Goal: Find specific page/section: Find specific page/section

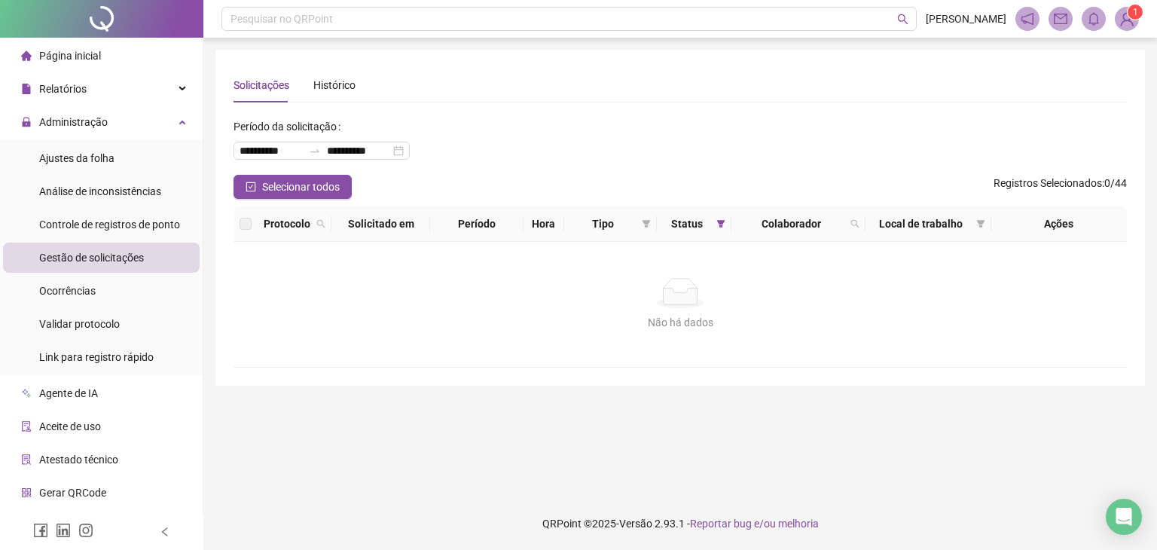
click at [578, 260] on div "Não há dados Não há dados" at bounding box center [679, 304] width 893 height 125
click at [104, 203] on div "Análise de inconsistências" at bounding box center [100, 191] width 122 height 30
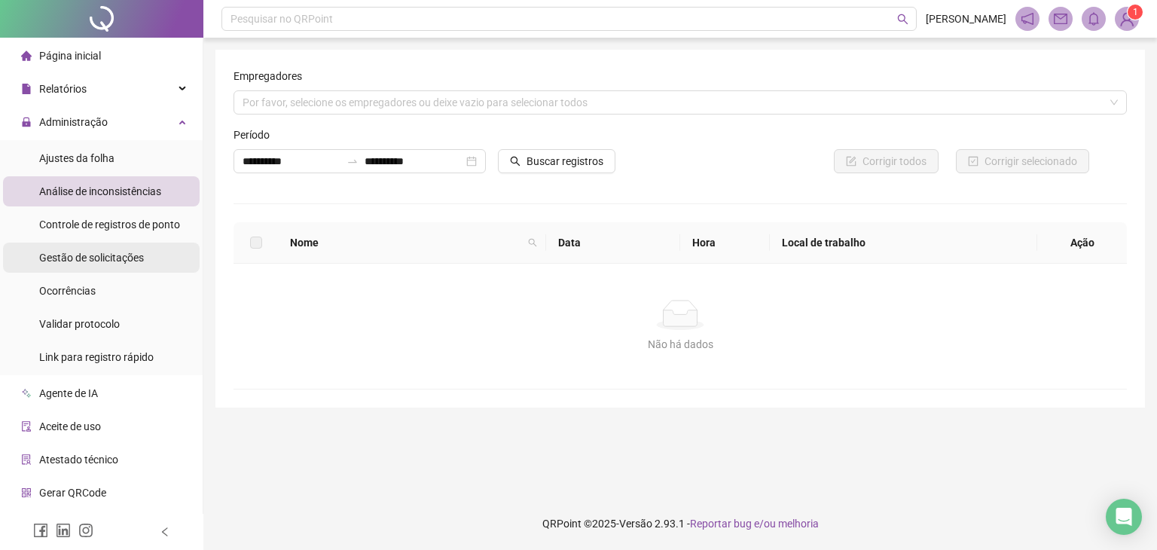
click at [120, 260] on span "Gestão de solicitações" at bounding box center [91, 258] width 105 height 12
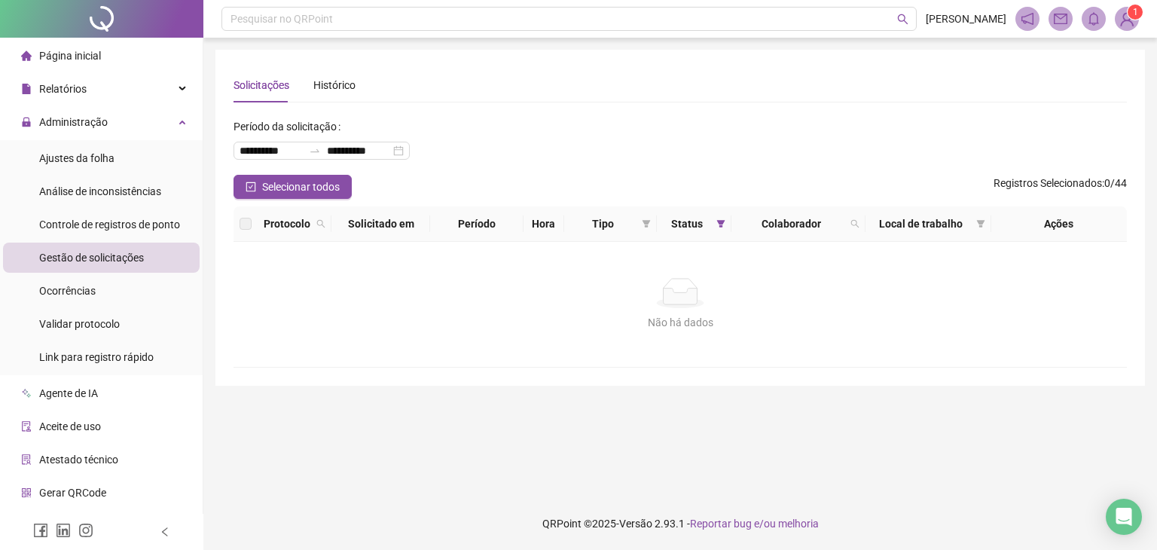
click at [126, 246] on div "Gestão de solicitações" at bounding box center [91, 257] width 105 height 30
click at [97, 230] on span "Controle de registros de ponto" at bounding box center [109, 224] width 141 height 12
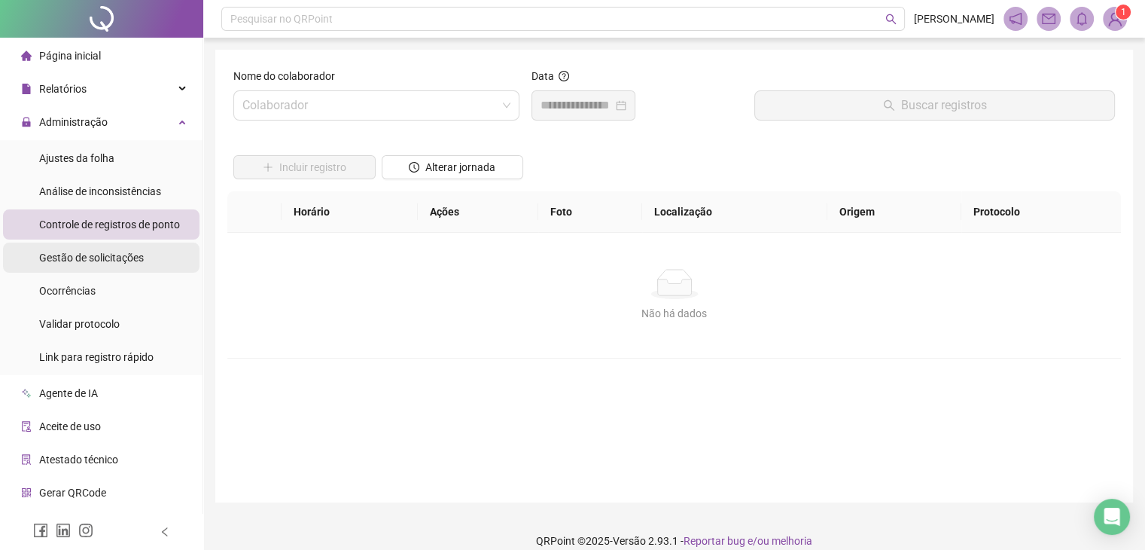
click at [99, 262] on span "Gestão de solicitações" at bounding box center [91, 258] width 105 height 12
